Goal: Task Accomplishment & Management: Complete application form

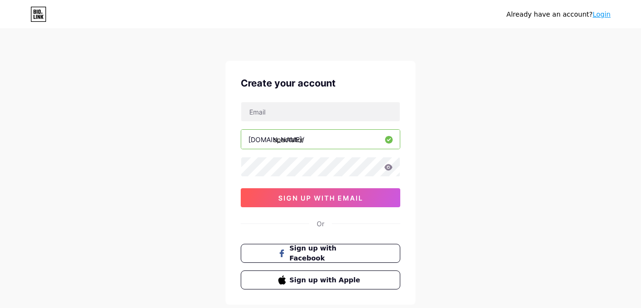
click at [263, 148] on input "spectator" at bounding box center [320, 139] width 159 height 19
click at [268, 156] on div "[DOMAIN_NAME]/ spectator 03AFcWeA5_CaAC6HJ9fIV6tYxb5DvbdRWzu2k0uwuTyaD0nCdFxYqg…" at bounding box center [321, 154] width 160 height 105
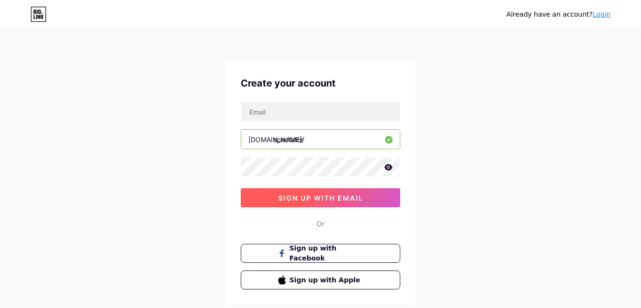
click at [308, 202] on button "sign up with email" at bounding box center [321, 197] width 160 height 19
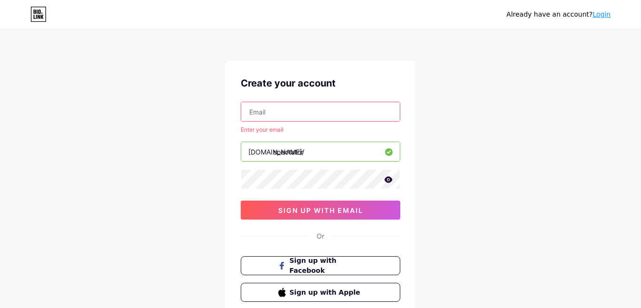
drag, startPoint x: 292, startPoint y: 102, endPoint x: 290, endPoint y: 109, distance: 8.0
click at [291, 102] on div at bounding box center [321, 112] width 160 height 20
click at [290, 109] on input "text" at bounding box center [320, 111] width 159 height 19
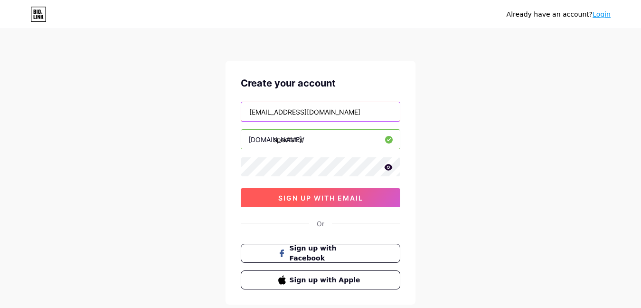
type input "[EMAIL_ADDRESS][DOMAIN_NAME]"
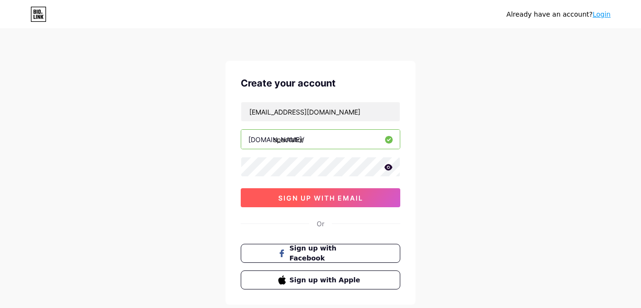
click at [319, 204] on button "sign up with email" at bounding box center [321, 197] width 160 height 19
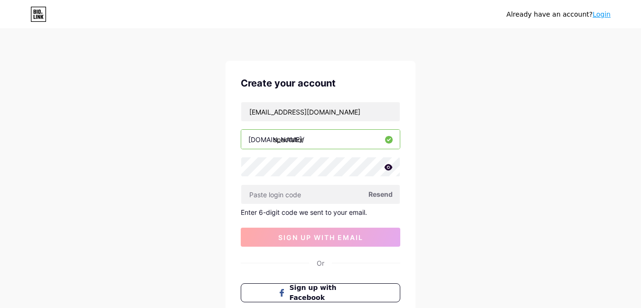
click at [379, 196] on span "Resend" at bounding box center [381, 194] width 24 height 10
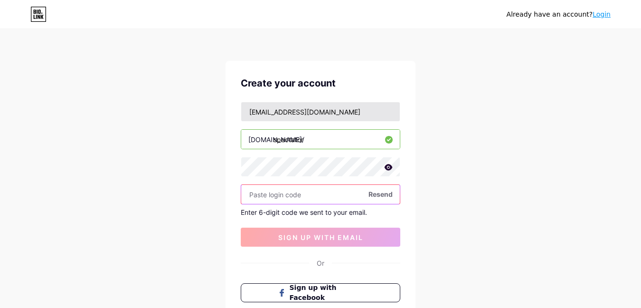
drag, startPoint x: 312, startPoint y: 118, endPoint x: 247, endPoint y: 121, distance: 65.6
click at [247, 121] on input "[EMAIL_ADDRESS][DOMAIN_NAME]" at bounding box center [320, 111] width 159 height 19
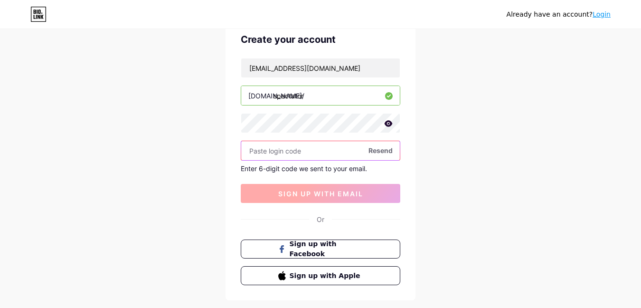
scroll to position [95, 0]
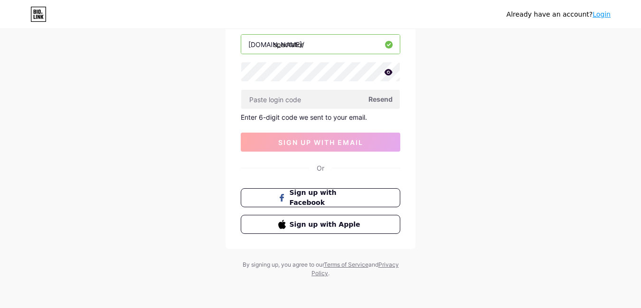
click at [393, 82] on div "[EMAIL_ADDRESS][DOMAIN_NAME] [DOMAIN_NAME]/ spectator Resend Enter 6-digit code…" at bounding box center [321, 79] width 160 height 145
click at [387, 74] on icon at bounding box center [389, 72] width 8 height 6
click at [387, 74] on icon at bounding box center [388, 72] width 8 height 7
click at [312, 91] on input "text" at bounding box center [320, 99] width 159 height 19
